Goal: Task Accomplishment & Management: Manage account settings

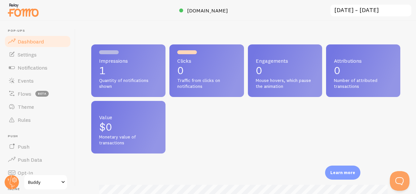
scroll to position [172, 304]
click at [45, 92] on span "beta" at bounding box center [41, 94] width 13 height 6
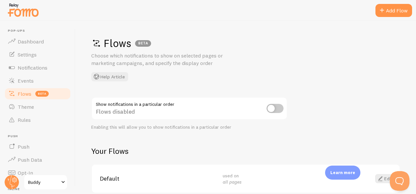
scroll to position [30, 0]
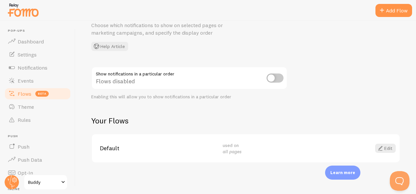
click at [261, 150] on div "used on all pages" at bounding box center [280, 148] width 115 height 13
click at [381, 148] on link "Edit" at bounding box center [385, 148] width 21 height 9
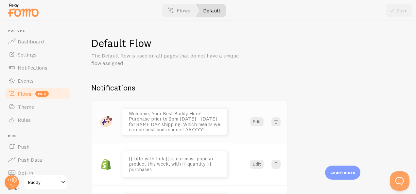
click at [205, 127] on p "Welcome, Your Best Buddy Here! Purchase prior to 2pm [DATE] - [DATE] for SAME D…" at bounding box center [175, 122] width 92 height 22
click at [254, 120] on button "Edit" at bounding box center [256, 121] width 13 height 9
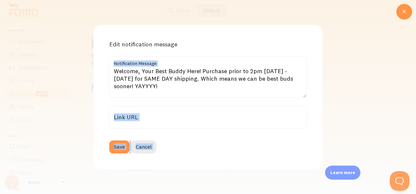
drag, startPoint x: 415, startPoint y: 71, endPoint x: 415, endPoint y: 96, distance: 25.5
click at [415, 96] on html "Pop-ups Dashboard Settings Notifications Events Flows beta Theme Rules [GEOGRAP…" at bounding box center [208, 97] width 416 height 194
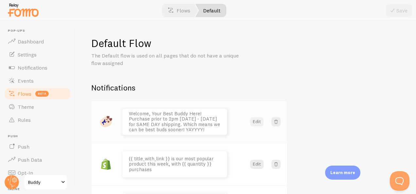
click at [254, 122] on button "Edit" at bounding box center [256, 121] width 13 height 9
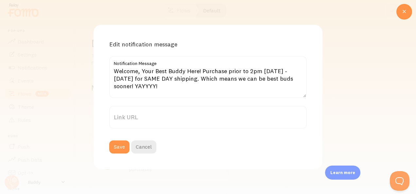
click at [346, 65] on div "Edit notification message Welcome, Your Best Buddy Here! Purchase prior to 2pm …" at bounding box center [208, 97] width 416 height 194
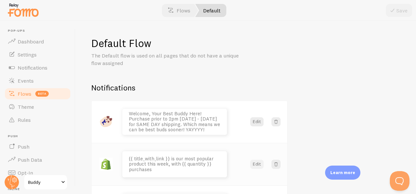
click at [254, 165] on button "Edit" at bounding box center [256, 164] width 13 height 9
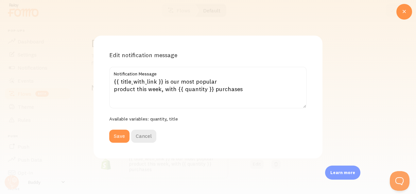
click at [379, 84] on div "Edit notification message {{ title_with_link }} is our most popular product thi…" at bounding box center [208, 97] width 416 height 194
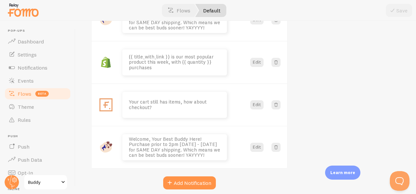
scroll to position [104, 0]
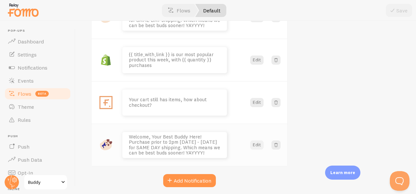
click at [259, 146] on button "Edit" at bounding box center [256, 145] width 13 height 9
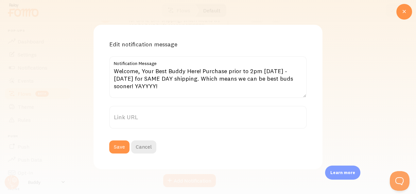
click at [262, 121] on label "Link URL" at bounding box center [207, 117] width 197 height 23
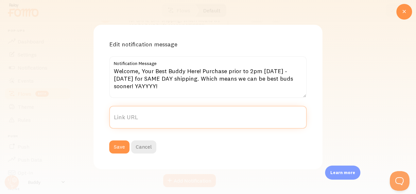
click at [262, 121] on input "Link URL" at bounding box center [207, 117] width 197 height 23
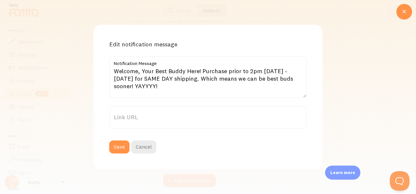
click at [363, 87] on div "Edit notification message Welcome, Your Best Buddy Here! Purchase prior to 2pm …" at bounding box center [208, 97] width 416 height 194
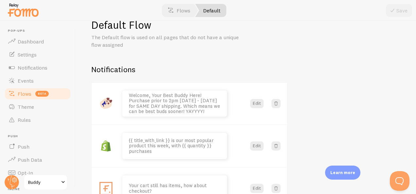
scroll to position [11, 0]
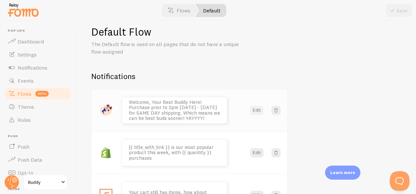
click at [253, 113] on button "Edit" at bounding box center [256, 110] width 13 height 9
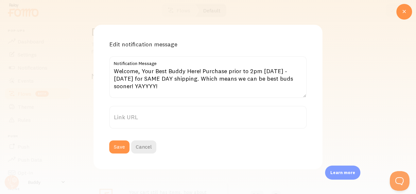
click at [184, 116] on label "Link URL" at bounding box center [207, 117] width 197 height 23
click at [184, 116] on input "Link URL" at bounding box center [207, 117] width 197 height 23
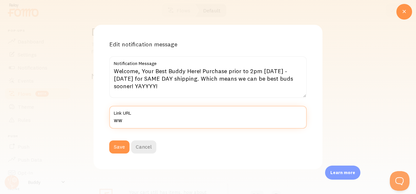
type input "w"
type input "[URL][DOMAIN_NAME]"
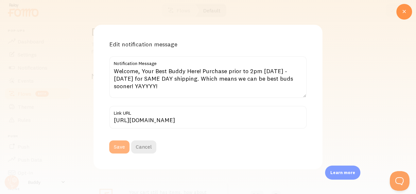
click at [119, 148] on button "Save" at bounding box center [119, 147] width 20 height 13
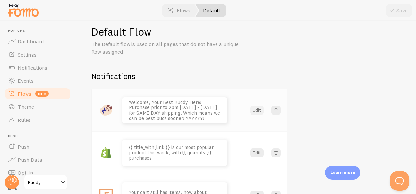
click at [257, 113] on button "Edit" at bounding box center [256, 110] width 13 height 9
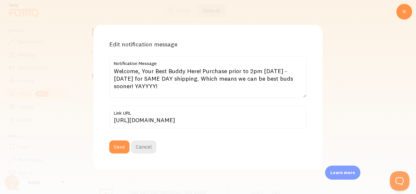
click at [342, 96] on div "Edit notification message Welcome, Your Best Buddy Here! Purchase prior to 2pm …" at bounding box center [208, 97] width 416 height 194
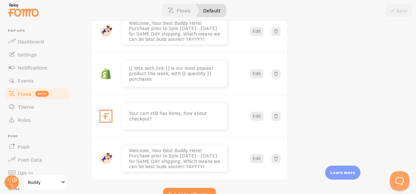
scroll to position [91, 0]
click at [254, 160] on button "Edit" at bounding box center [256, 158] width 13 height 9
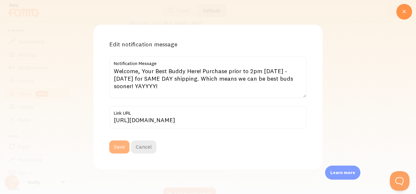
click at [114, 148] on button "Save" at bounding box center [119, 147] width 20 height 13
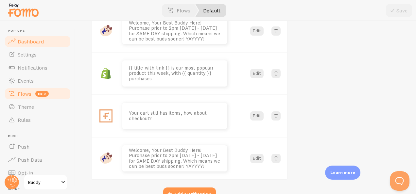
click at [47, 39] on link "Dashboard" at bounding box center [37, 41] width 67 height 13
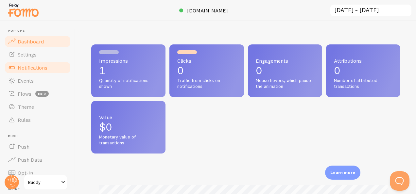
scroll to position [172, 304]
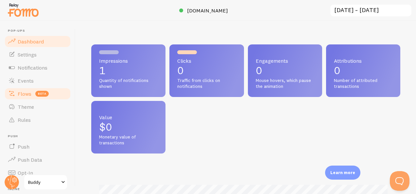
click at [34, 95] on link "Flows beta" at bounding box center [37, 93] width 67 height 13
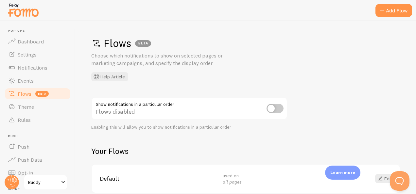
click at [277, 107] on input "checkbox" at bounding box center [274, 108] width 17 height 9
checkbox input "true"
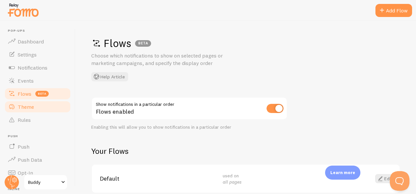
click at [42, 108] on link "Theme" at bounding box center [37, 106] width 67 height 13
